Goal: Information Seeking & Learning: Learn about a topic

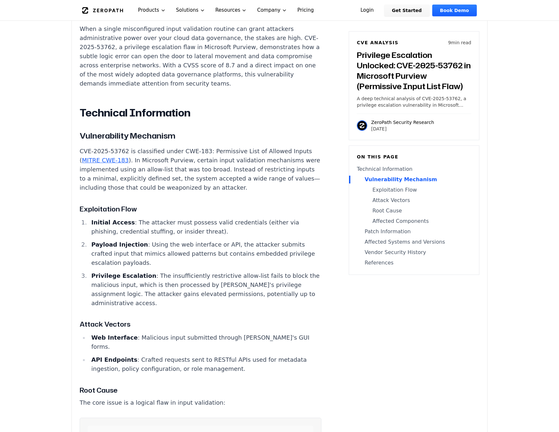
scroll to position [509, 0]
click at [257, 152] on p "CVE-2025-53762 is classified under CWE-183: Permissive List of Allowed Inputs (…" at bounding box center [201, 170] width 242 height 46
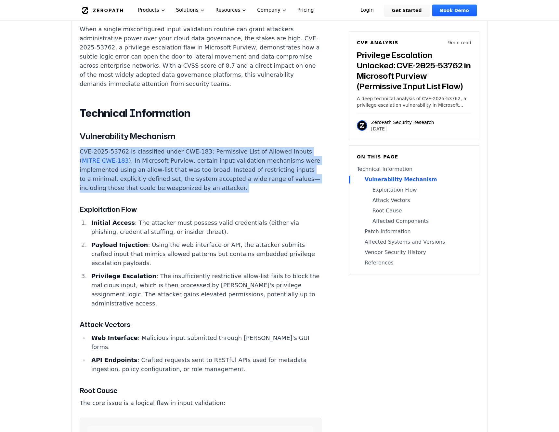
click at [217, 156] on p "CVE-2025-53762 is classified under CWE-183: Permissive List of Allowed Inputs (…" at bounding box center [201, 170] width 242 height 46
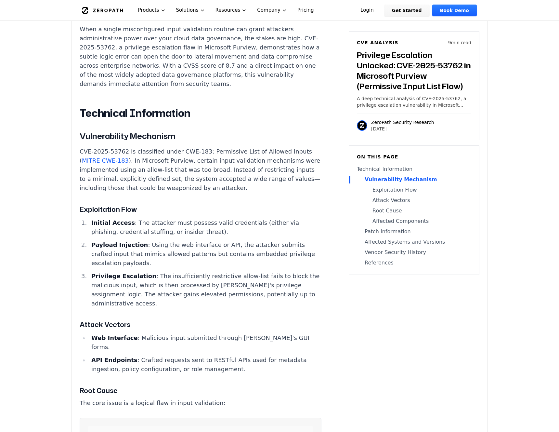
click at [217, 156] on p "CVE-2025-53762 is classified under CWE-183: Permissive List of Allowed Inputs (…" at bounding box center [201, 170] width 242 height 46
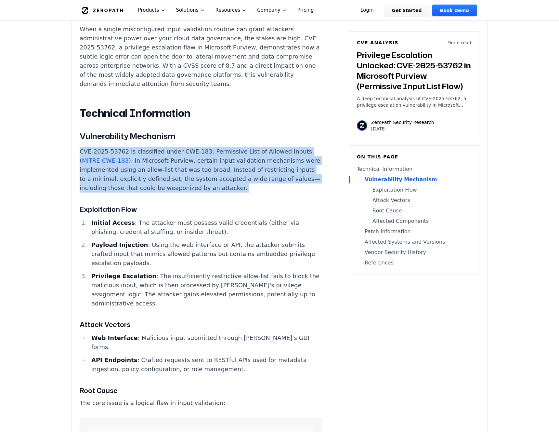
click at [250, 159] on p "CVE-2025-53762 is classified under CWE-183: Permissive List of Allowed Inputs (…" at bounding box center [201, 170] width 242 height 46
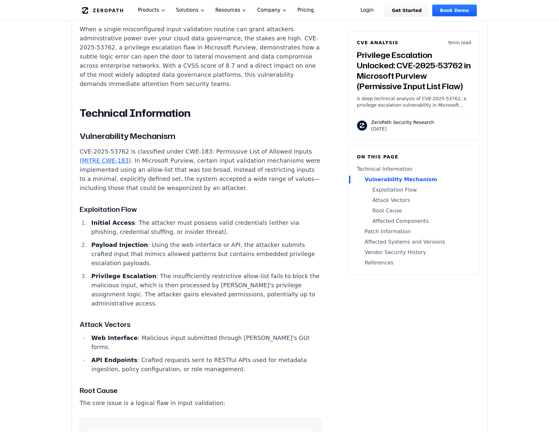
click at [250, 159] on p "CVE-2025-53762 is classified under CWE-183: Permissive List of Allowed Inputs (…" at bounding box center [201, 170] width 242 height 46
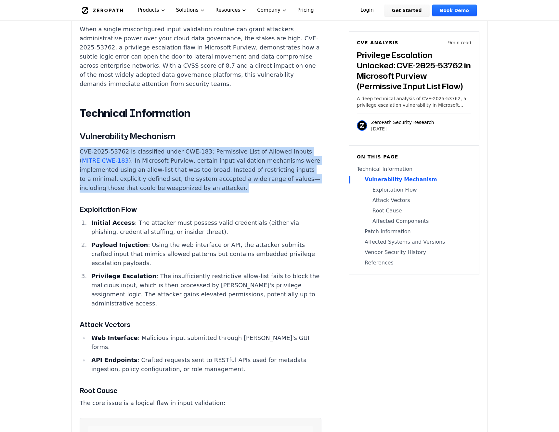
click at [220, 159] on p "CVE-2025-53762 is classified under CWE-183: Permissive List of Allowed Inputs (…" at bounding box center [201, 170] width 242 height 46
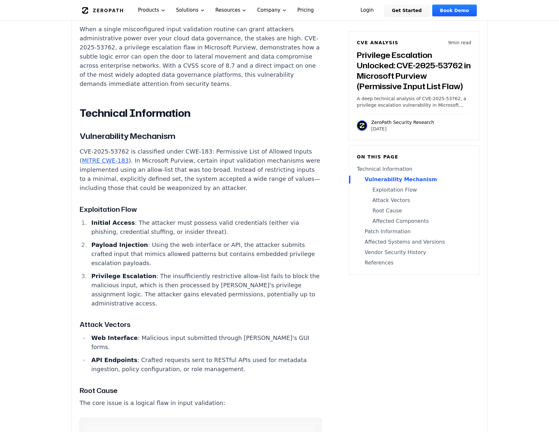
click at [220, 159] on p "CVE-2025-53762 is classified under CWE-183: Permissive List of Allowed Inputs (…" at bounding box center [201, 170] width 242 height 46
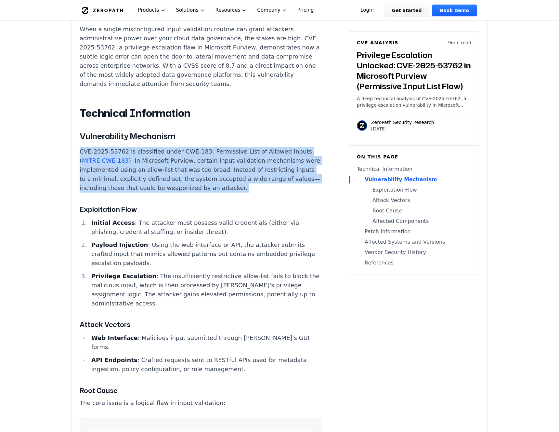
click at [193, 155] on p "CVE-2025-53762 is classified under CWE-183: Permissive List of Allowed Inputs (…" at bounding box center [201, 170] width 242 height 46
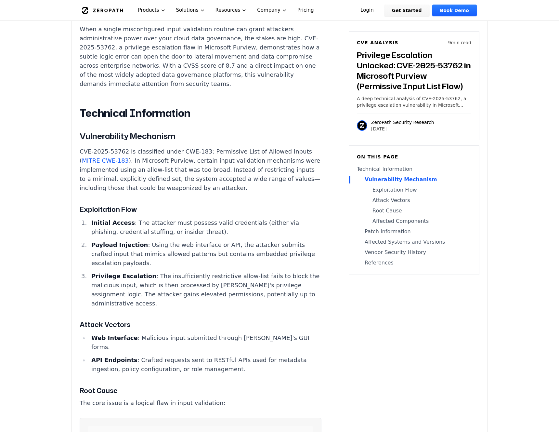
click at [193, 155] on p "CVE-2025-53762 is classified under CWE-183: Permissive List of Allowed Inputs (…" at bounding box center [201, 170] width 242 height 46
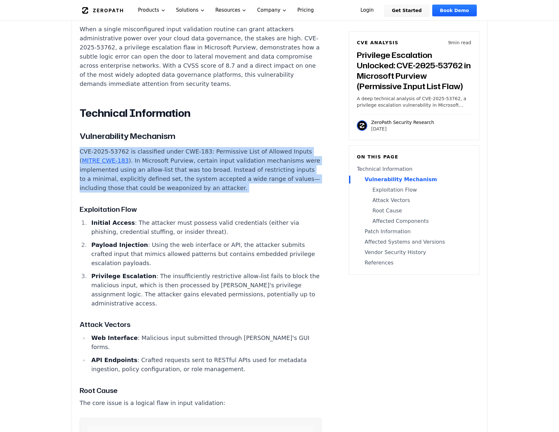
click at [229, 155] on p "CVE-2025-53762 is classified under CWE-183: Permissive List of Allowed Inputs (…" at bounding box center [201, 170] width 242 height 46
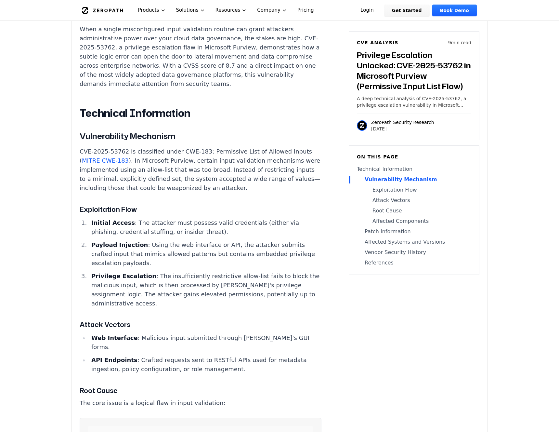
click at [229, 155] on p "CVE-2025-53762 is classified under CWE-183: Permissive List of Allowed Inputs (…" at bounding box center [201, 170] width 242 height 46
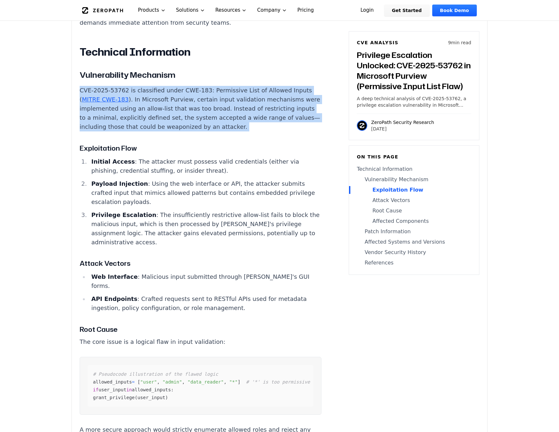
scroll to position [572, 0]
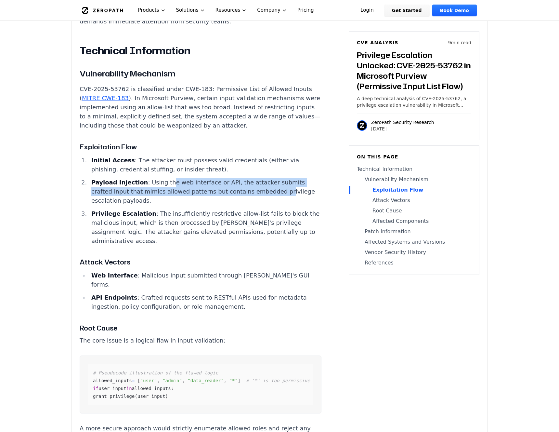
drag, startPoint x: 164, startPoint y: 166, endPoint x: 236, endPoint y: 173, distance: 72.5
click at [236, 178] on li "Payload Injection : Using the web interface or API, the attacker submits crafte…" at bounding box center [205, 191] width 233 height 27
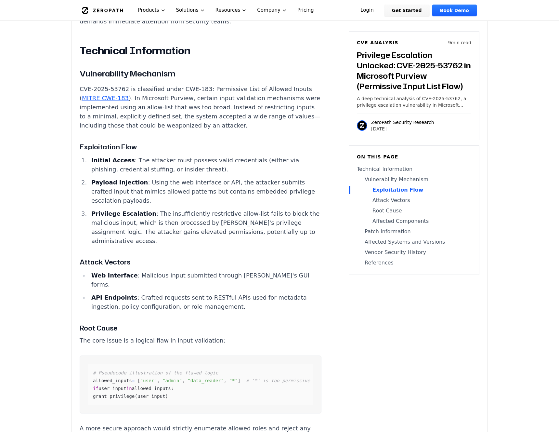
click at [236, 178] on li "Payload Injection : Using the web interface or API, the attacker submits crafte…" at bounding box center [205, 191] width 233 height 27
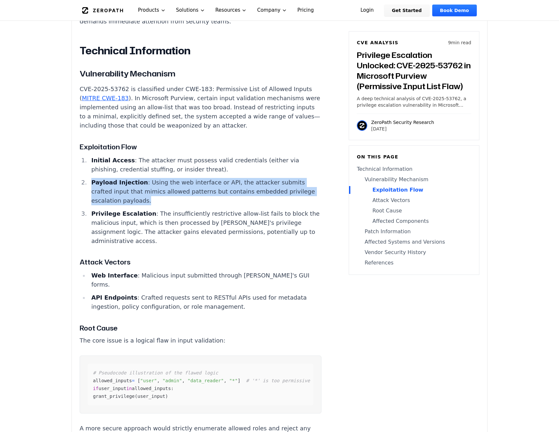
click at [206, 178] on li "Payload Injection : Using the web interface or API, the attacker submits crafte…" at bounding box center [205, 191] width 233 height 27
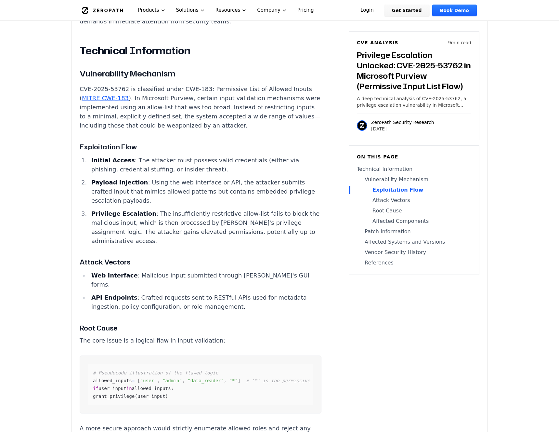
click at [206, 178] on li "Payload Injection : Using the web interface or API, the attacker submits crafte…" at bounding box center [205, 191] width 233 height 27
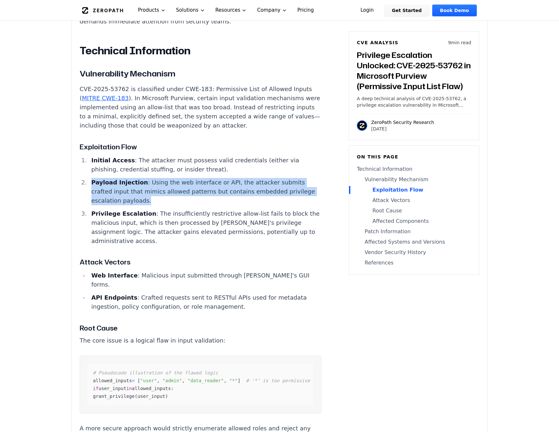
click at [176, 209] on li "Privilege Escalation : The insufficiently restrictive allow-list fails to block…" at bounding box center [205, 227] width 233 height 36
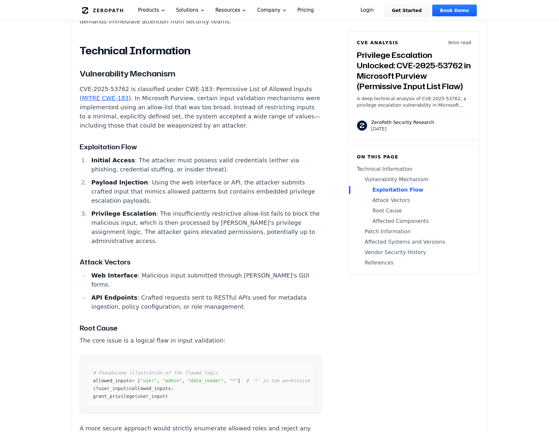
click at [176, 209] on li "Privilege Escalation : The insufficiently restrictive allow-list fails to block…" at bounding box center [205, 227] width 233 height 36
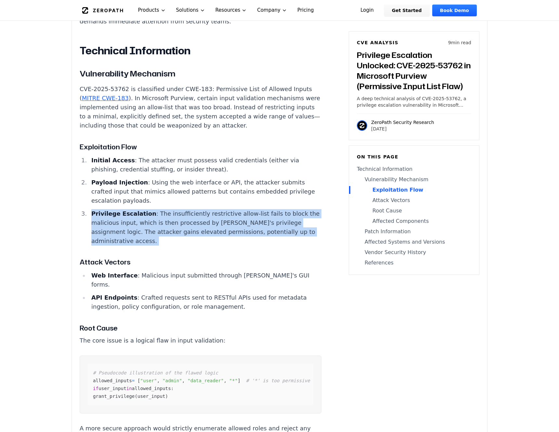
click at [208, 209] on li "Privilege Escalation : The insufficiently restrictive allow-list fails to block…" at bounding box center [205, 227] width 233 height 36
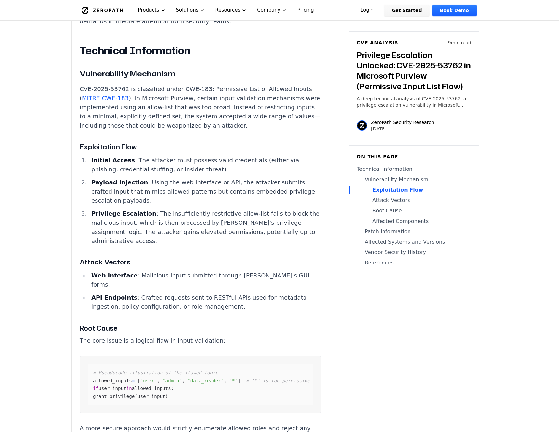
click at [208, 209] on li "Privilege Escalation : The insufficiently restrictive allow-list fails to block…" at bounding box center [205, 227] width 233 height 36
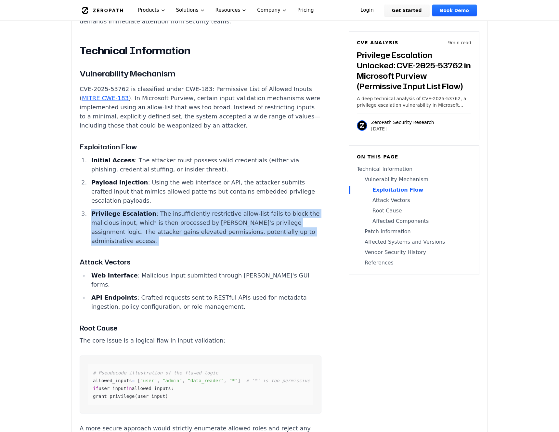
click at [232, 209] on li "Privilege Escalation : The insufficiently restrictive allow-list fails to block…" at bounding box center [205, 227] width 233 height 36
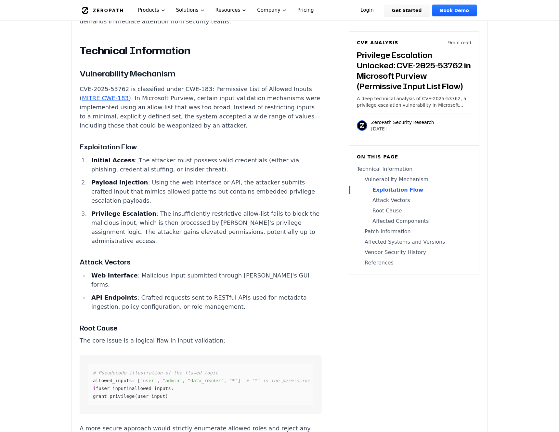
click at [232, 209] on li "Privilege Escalation : The insufficiently restrictive allow-list fails to block…" at bounding box center [205, 227] width 233 height 36
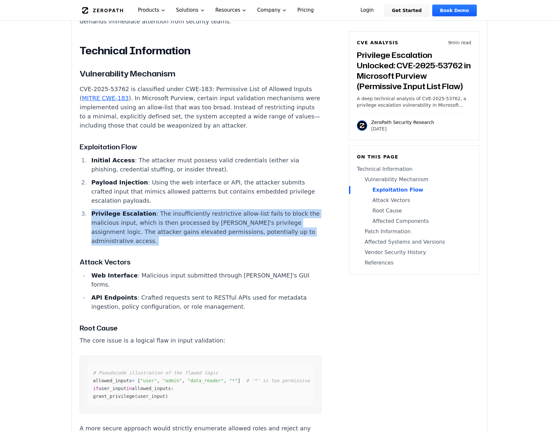
click at [207, 209] on li "Privilege Escalation : The insufficiently restrictive allow-list fails to block…" at bounding box center [205, 227] width 233 height 36
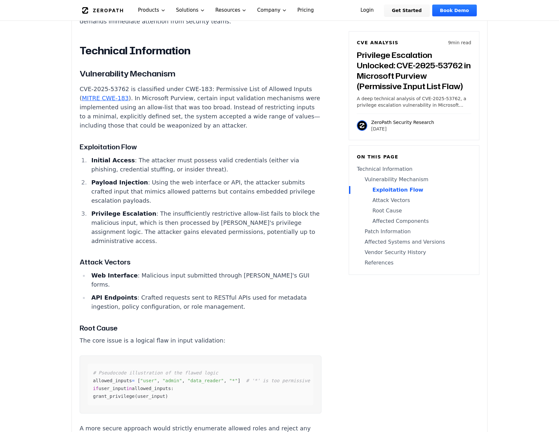
click at [207, 209] on li "Privilege Escalation : The insufficiently restrictive allow-list fails to block…" at bounding box center [205, 227] width 233 height 36
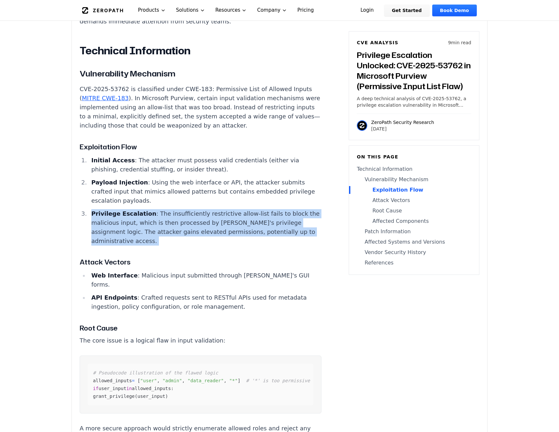
click at [255, 209] on li "Privilege Escalation : The insufficiently restrictive allow-list fails to block…" at bounding box center [205, 227] width 233 height 36
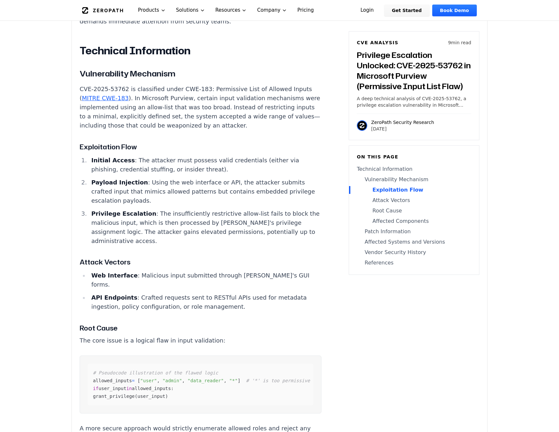
click at [255, 209] on li "Privilege Escalation : The insufficiently restrictive allow-list fails to block…" at bounding box center [205, 227] width 233 height 36
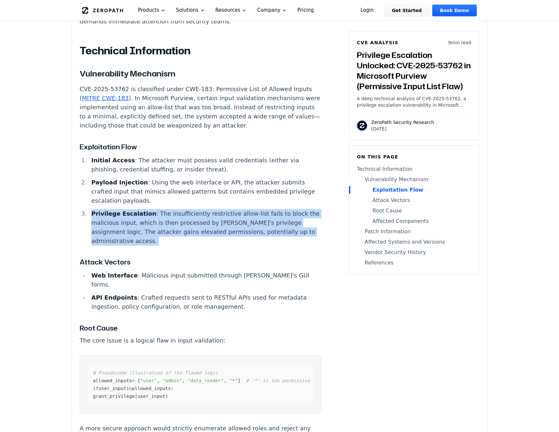
click at [255, 209] on li "Privilege Escalation : The insufficiently restrictive allow-list fails to block…" at bounding box center [205, 227] width 233 height 36
click at [203, 209] on li "Privilege Escalation : The insufficiently restrictive allow-list fails to block…" at bounding box center [205, 227] width 233 height 36
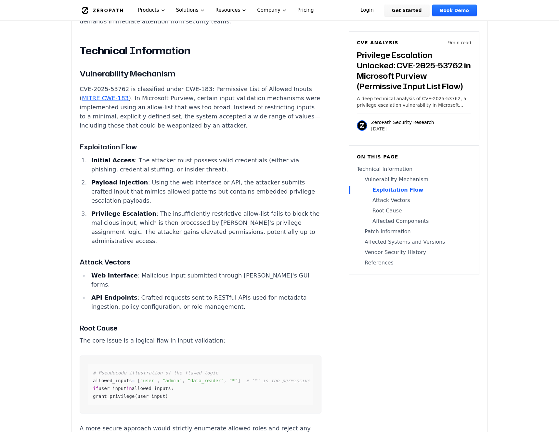
click at [203, 209] on li "Privilege Escalation : The insufficiently restrictive allow-list fails to block…" at bounding box center [205, 227] width 233 height 36
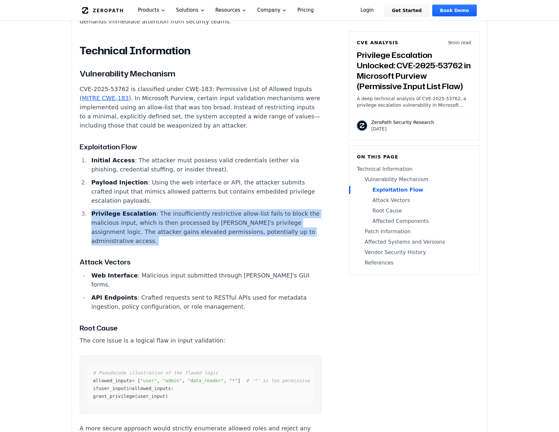
click at [203, 209] on li "Privilege Escalation : The insufficiently restrictive allow-list fails to block…" at bounding box center [205, 227] width 233 height 36
click at [245, 209] on li "Privilege Escalation : The insufficiently restrictive allow-list fails to block…" at bounding box center [205, 227] width 233 height 36
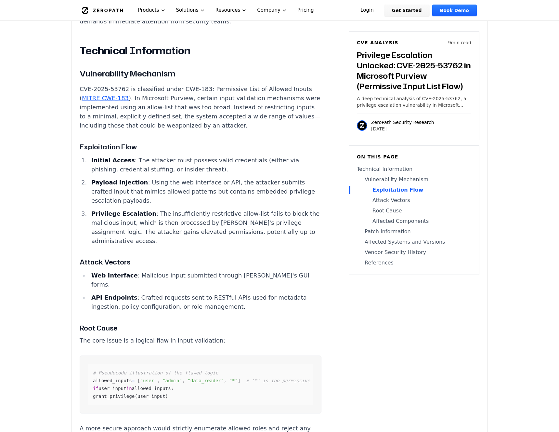
click at [245, 209] on li "Privilege Escalation : The insufficiently restrictive allow-list fails to block…" at bounding box center [205, 227] width 233 height 36
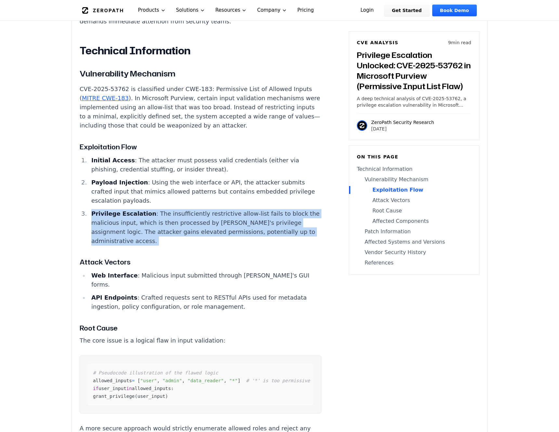
click at [263, 209] on li "Privilege Escalation : The insufficiently restrictive allow-list fails to block…" at bounding box center [205, 227] width 233 height 36
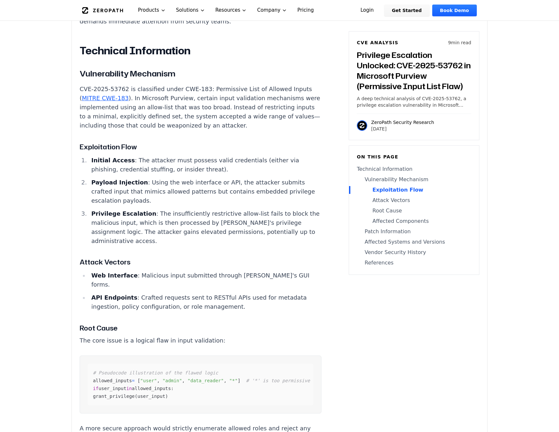
click at [263, 209] on li "Privilege Escalation : The insufficiently restrictive allow-list fails to block…" at bounding box center [205, 227] width 233 height 36
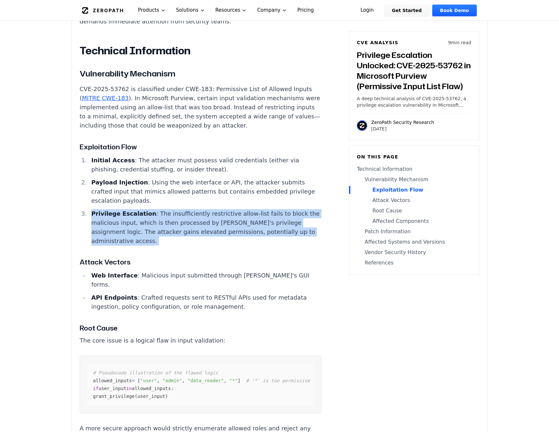
click at [218, 209] on li "Privilege Escalation : The insufficiently restrictive allow-list fails to block…" at bounding box center [205, 227] width 233 height 36
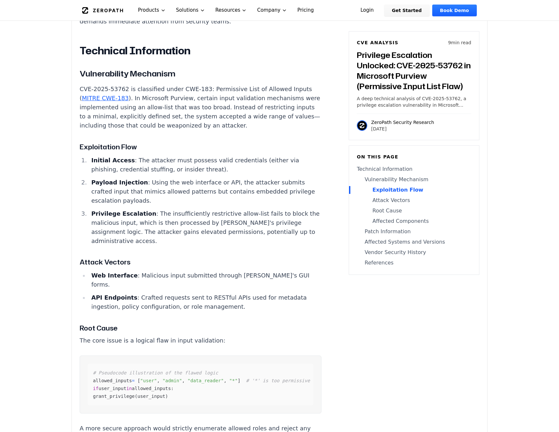
click at [218, 209] on li "Privilege Escalation : The insufficiently restrictive allow-list fails to block…" at bounding box center [205, 227] width 233 height 36
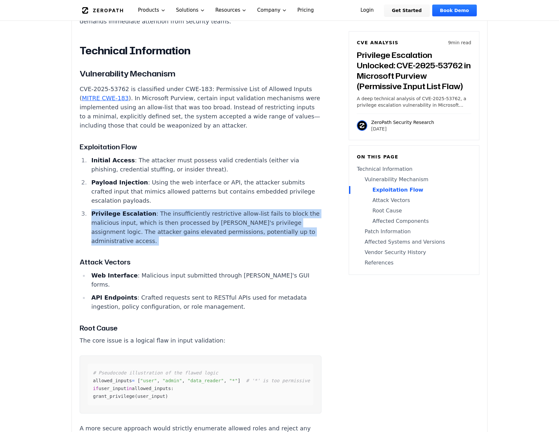
click at [238, 209] on li "Privilege Escalation : The insufficiently restrictive allow-list fails to block…" at bounding box center [205, 227] width 233 height 36
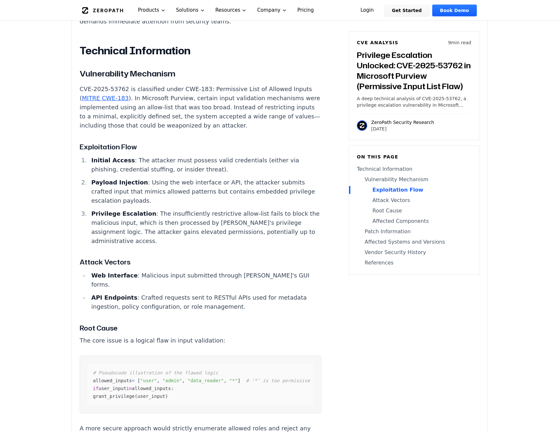
click at [238, 209] on li "Privilege Escalation : The insufficiently restrictive allow-list fails to block…" at bounding box center [205, 227] width 233 height 36
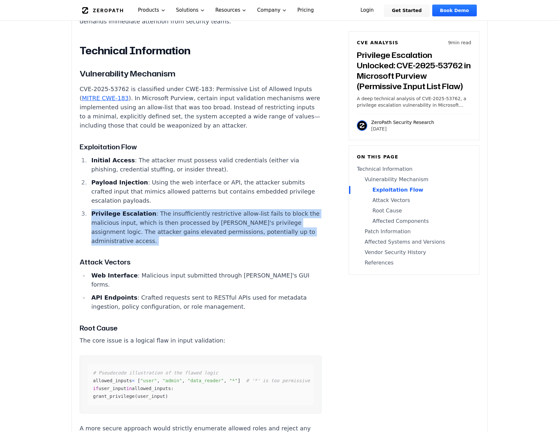
click at [195, 209] on li "Privilege Escalation : The insufficiently restrictive allow-list fails to block…" at bounding box center [205, 227] width 233 height 36
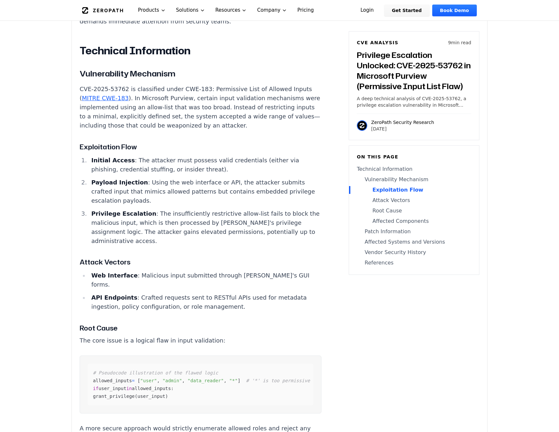
click at [195, 209] on li "Privilege Escalation : The insufficiently restrictive allow-list fails to block…" at bounding box center [205, 227] width 233 height 36
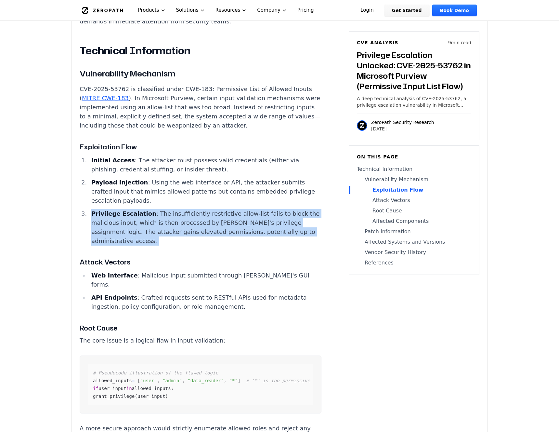
click at [226, 209] on li "Privilege Escalation : The insufficiently restrictive allow-list fails to block…" at bounding box center [205, 227] width 233 height 36
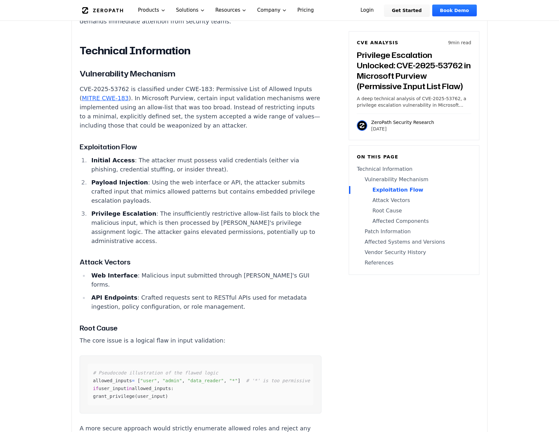
click at [226, 209] on li "Privilege Escalation : The insufficiently restrictive allow-list fails to block…" at bounding box center [205, 227] width 233 height 36
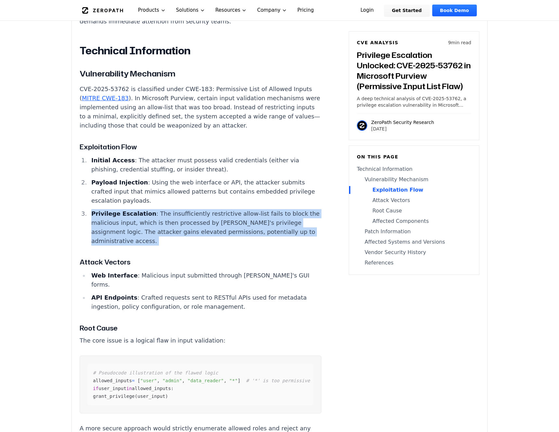
click at [242, 209] on li "Privilege Escalation : The insufficiently restrictive allow-list fails to block…" at bounding box center [205, 227] width 233 height 36
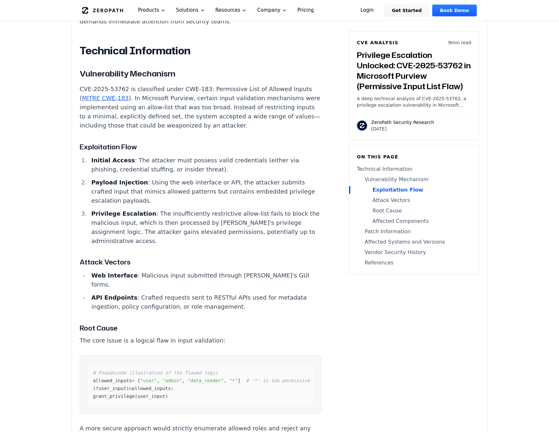
click at [242, 209] on li "Privilege Escalation : The insufficiently restrictive allow-list fails to block…" at bounding box center [205, 227] width 233 height 36
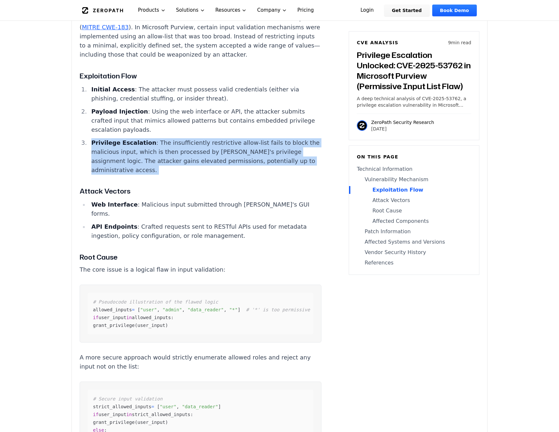
scroll to position [643, 0]
